Goal: Find contact information: Find contact information

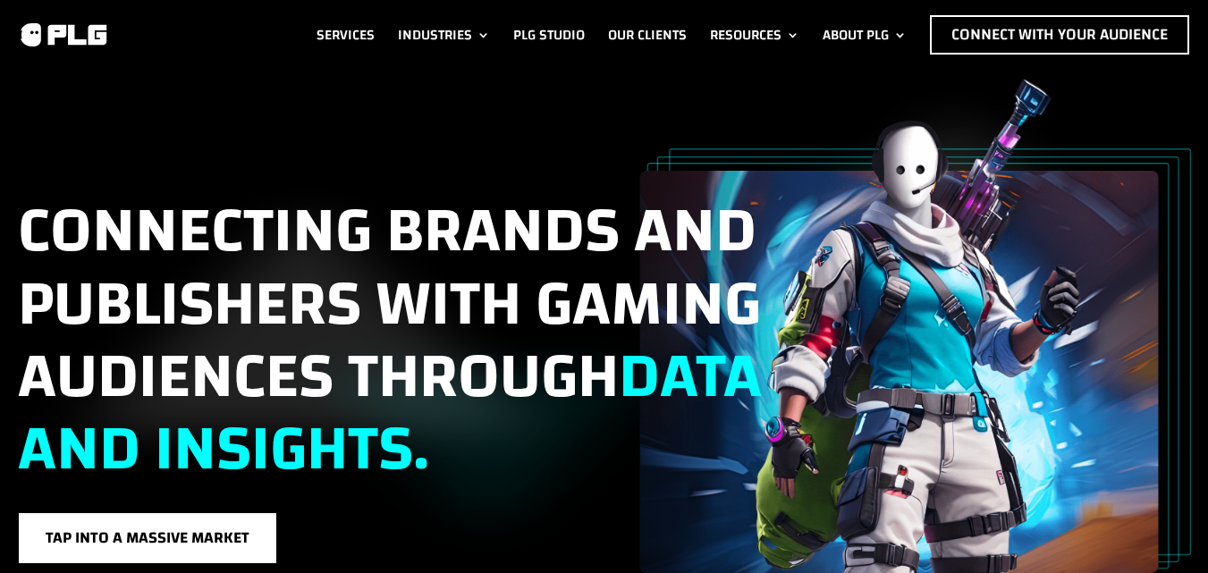
click at [194, 142] on div "Connecting brands and publishers with gaming audiences through data and insight…" at bounding box center [604, 326] width 1173 height 493
click at [80, 114] on div "Connecting brands and publishers with gaming audiences through data and insight…" at bounding box center [604, 326] width 1173 height 493
